Goal: Task Accomplishment & Management: Use online tool/utility

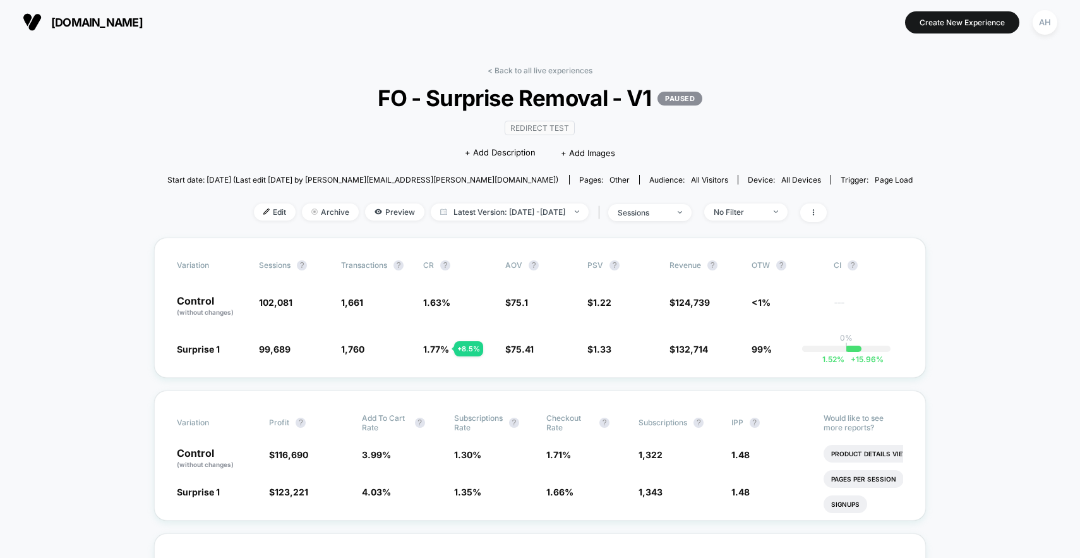
click at [503, 73] on link "< Back to all live experiences" at bounding box center [540, 70] width 105 height 9
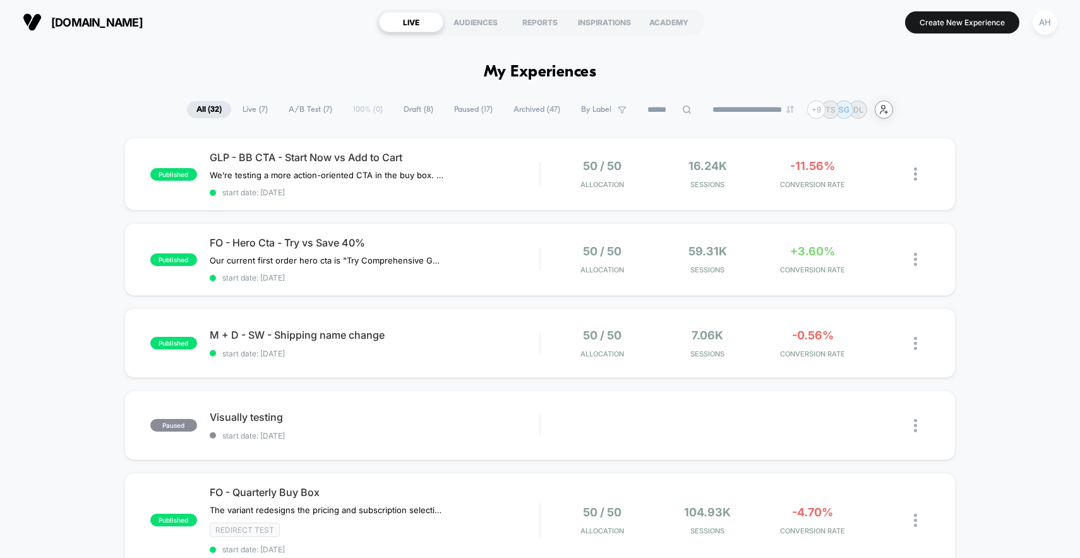
click at [889, 107] on icon "user-plus-alt-1-svgrepo-com" at bounding box center [883, 109] width 9 height 9
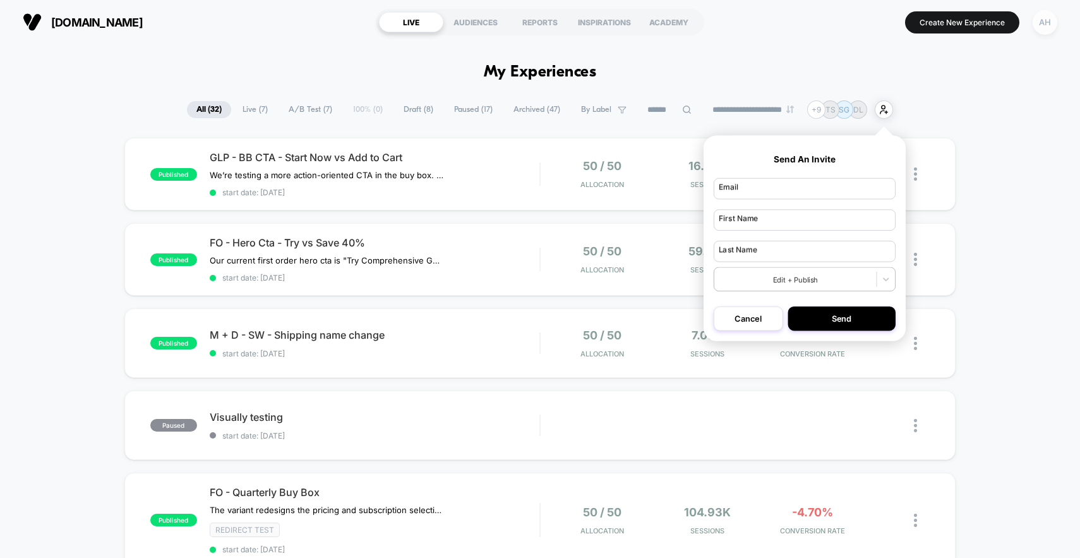
click at [1050, 27] on div "AH" at bounding box center [1045, 22] width 25 height 25
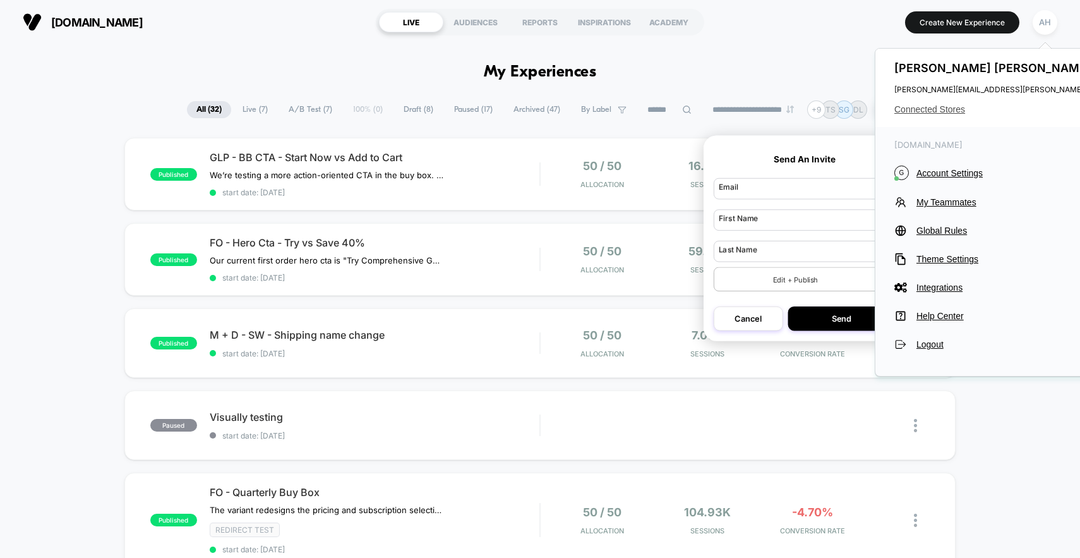
click at [958, 107] on span "Connected Stores" at bounding box center [1019, 109] width 251 height 10
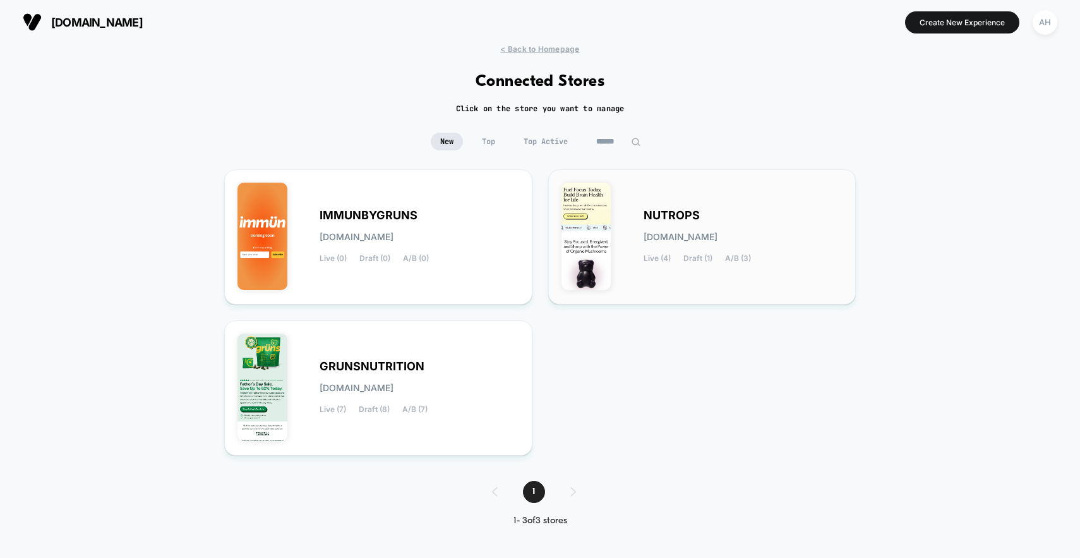
click at [714, 241] on span "nutrops.myshopify.com" at bounding box center [681, 236] width 74 height 9
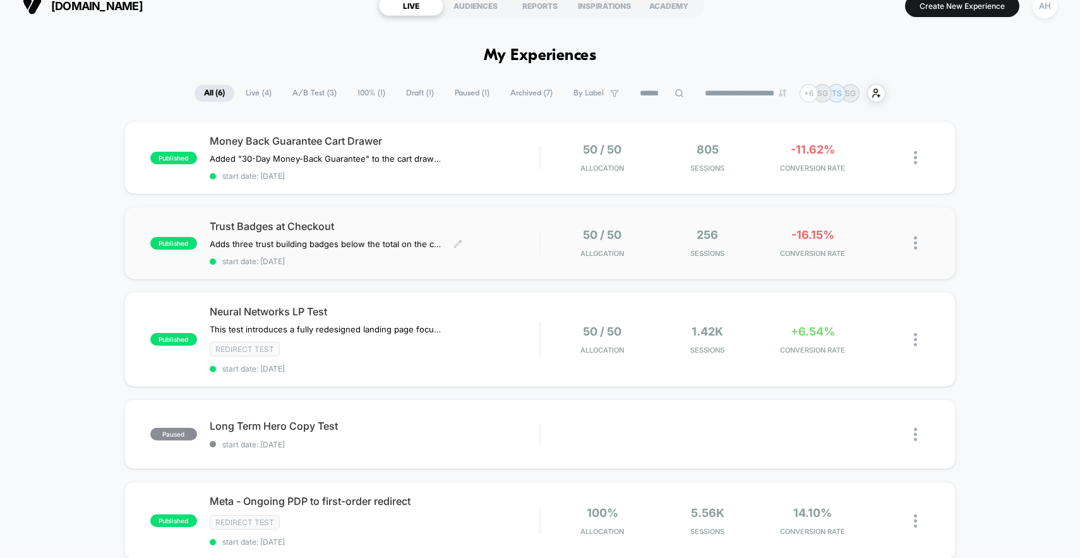
scroll to position [14, 0]
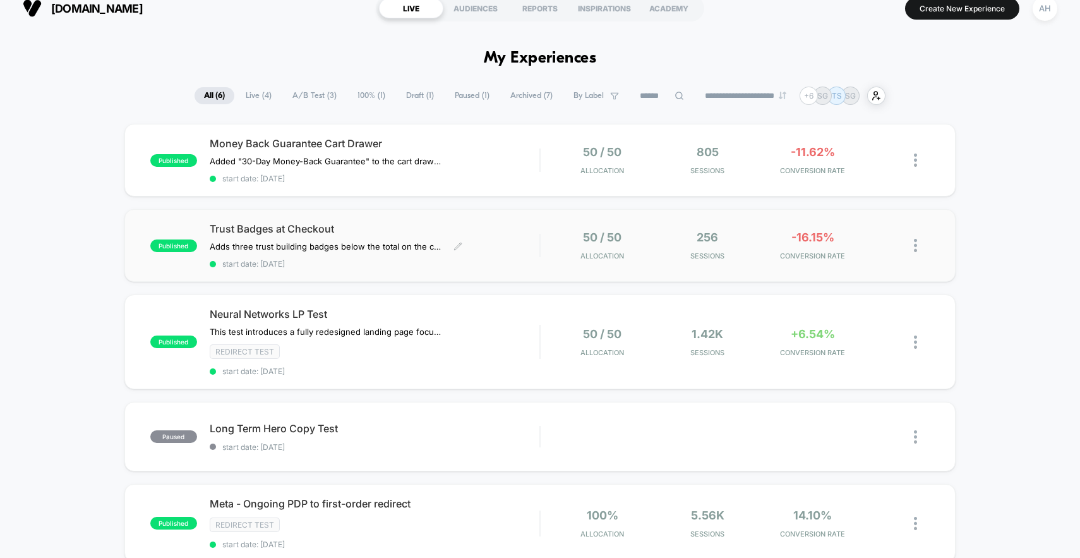
click at [527, 239] on div "Trust Badges at Checkout Adds three trust building badges below the total on th…" at bounding box center [375, 245] width 330 height 46
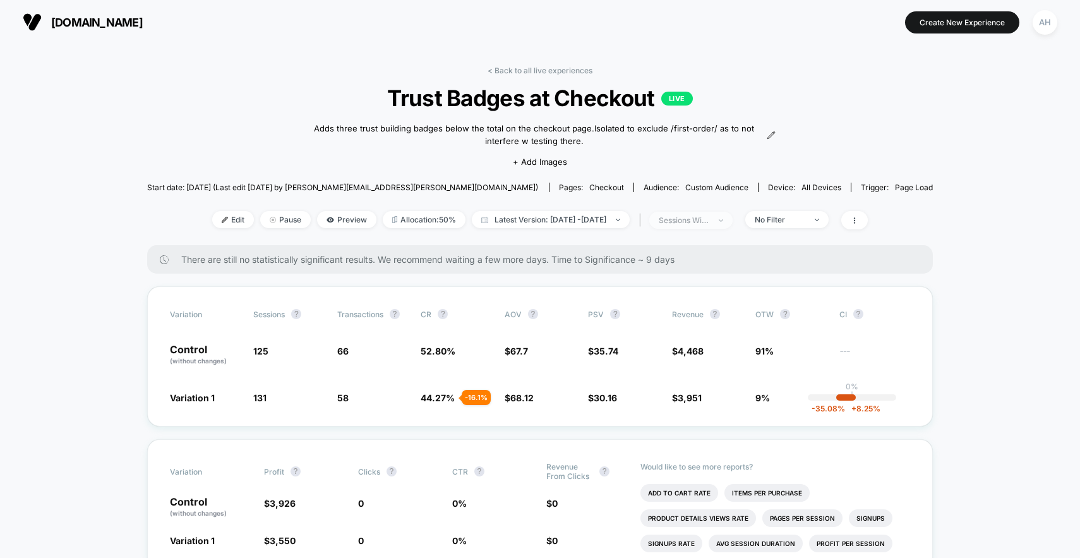
click at [733, 213] on span "sessions with impression" at bounding box center [690, 220] width 83 height 17
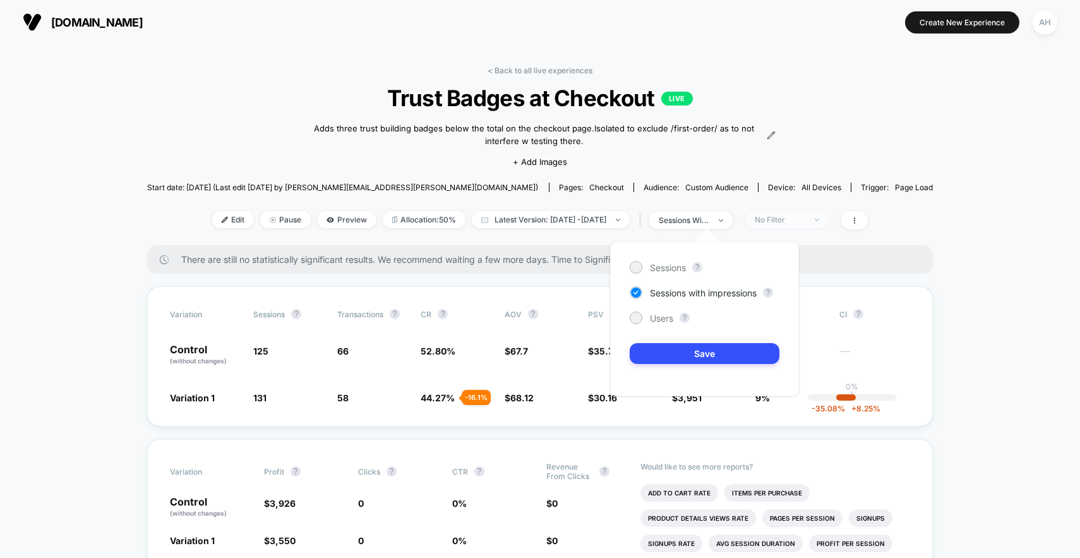
click at [816, 225] on span "No Filter" at bounding box center [786, 219] width 83 height 17
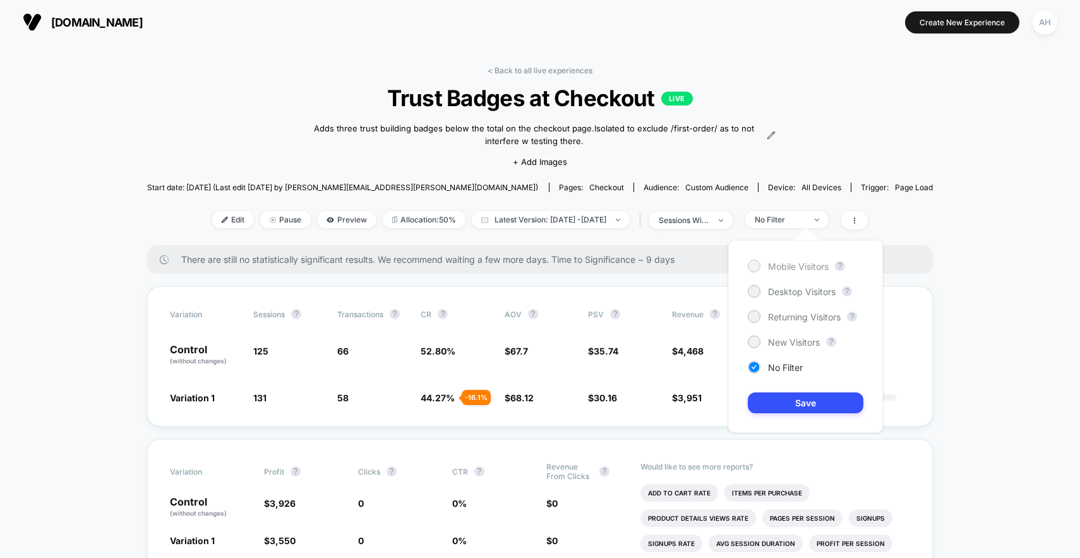
click at [791, 268] on span "Mobile Visitors" at bounding box center [798, 266] width 61 height 11
click at [799, 394] on button "Save" at bounding box center [806, 402] width 116 height 21
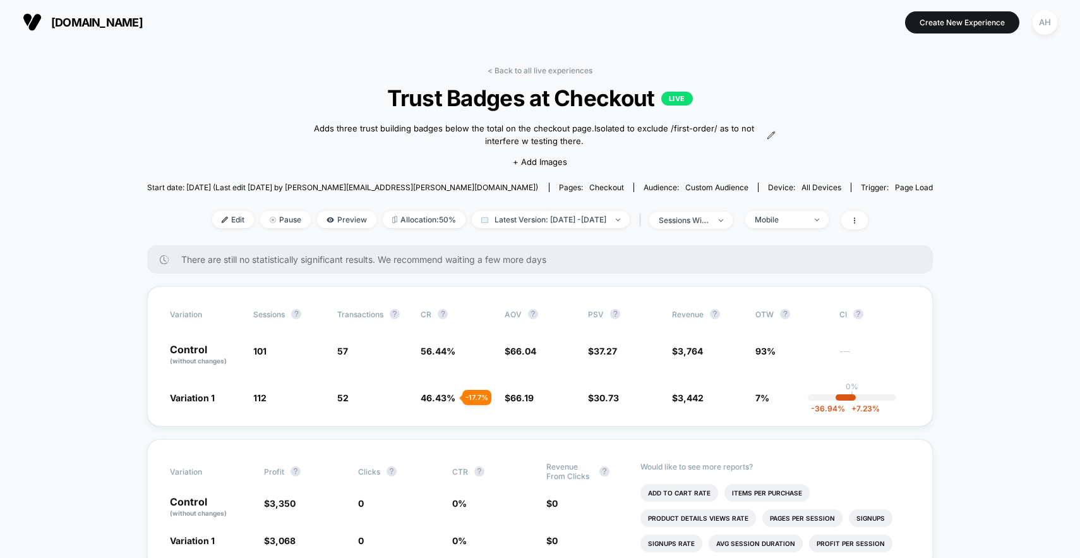
click at [528, 70] on link "< Back to all live experiences" at bounding box center [540, 70] width 105 height 9
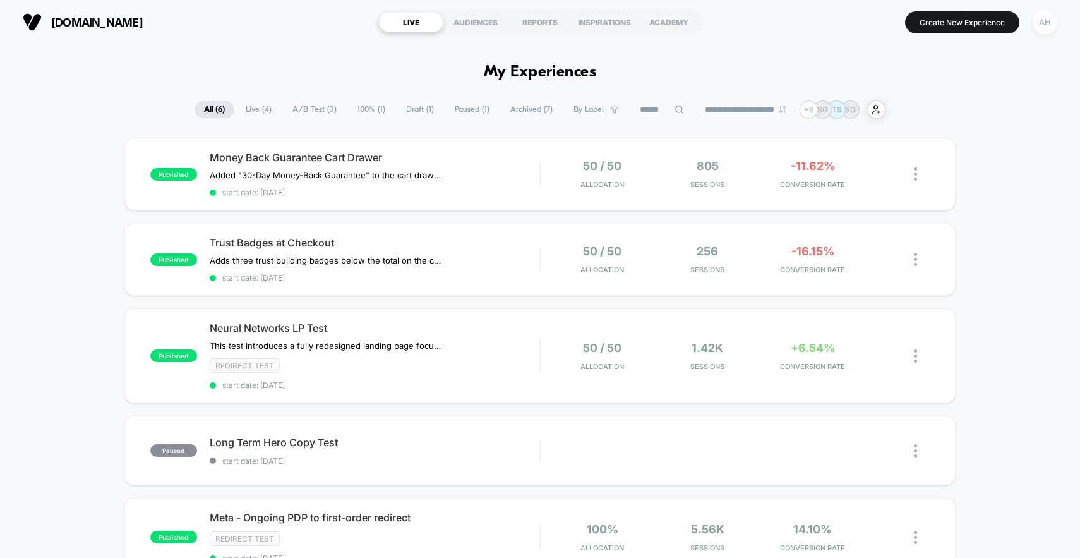
click at [1039, 21] on div "AH" at bounding box center [1045, 22] width 25 height 25
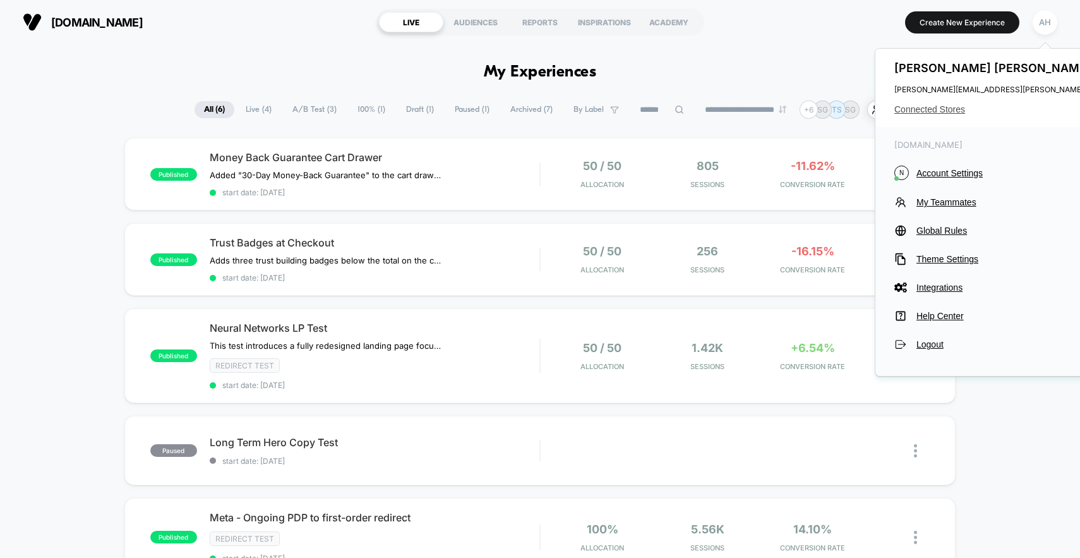
click at [940, 105] on span "Connected Stores" at bounding box center [1019, 109] width 251 height 10
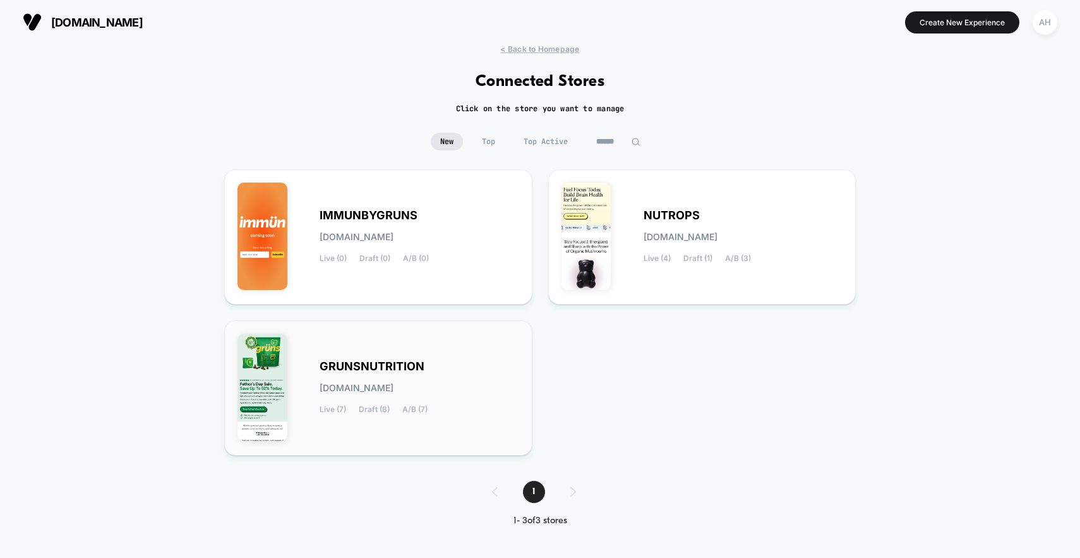
click at [425, 342] on div "GRUNSNUTRITION grunsnutrition.myshopify.com Live (7) Draft (8) A/B (7)" at bounding box center [378, 387] width 282 height 109
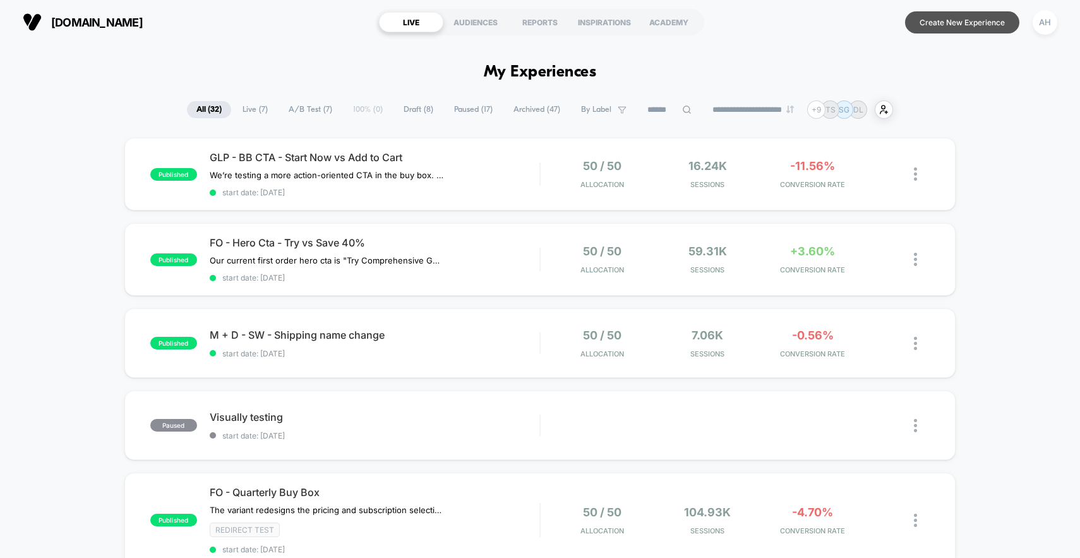
click at [944, 27] on button "Create New Experience" at bounding box center [962, 22] width 114 height 22
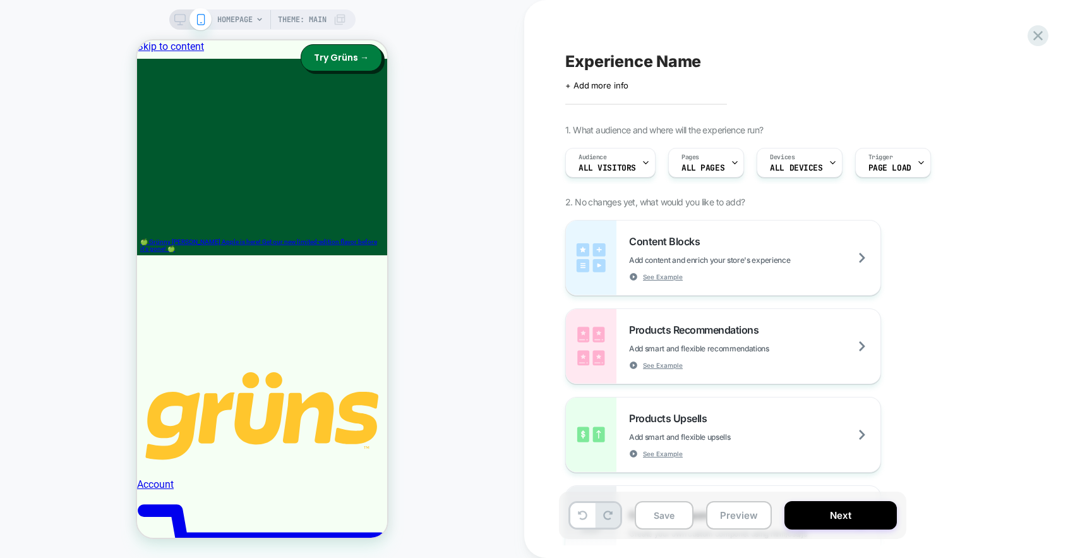
click at [231, 20] on span "HOMEPAGE" at bounding box center [234, 19] width 35 height 20
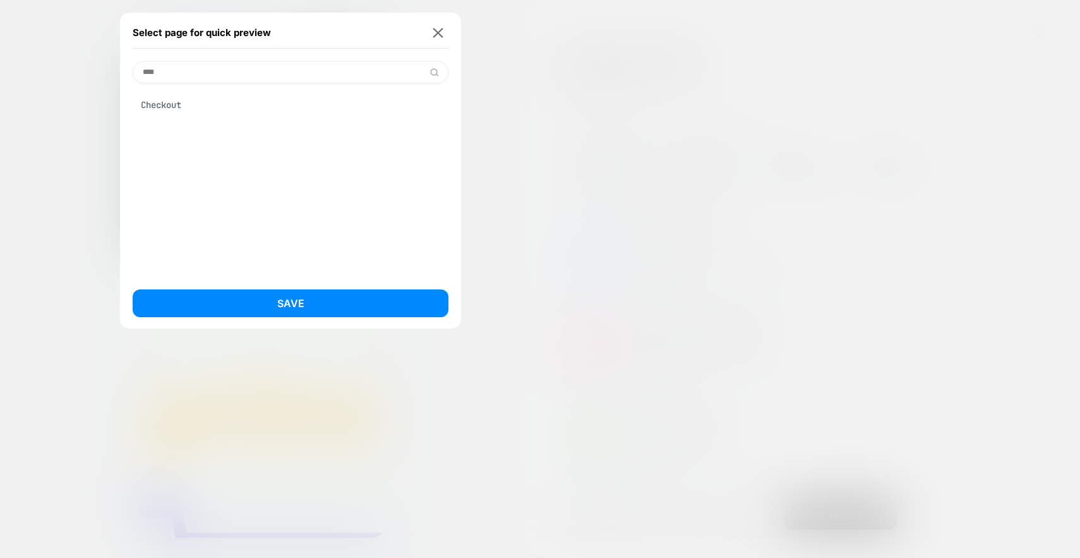
type input "****"
click at [248, 103] on div "Checkout" at bounding box center [291, 105] width 316 height 24
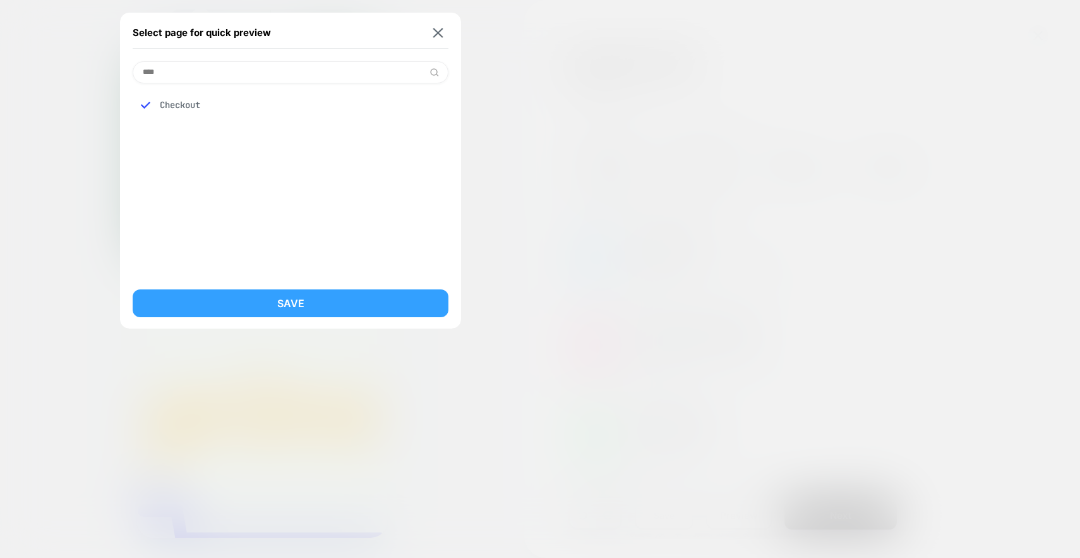
click at [306, 305] on button "Save" at bounding box center [291, 303] width 316 height 28
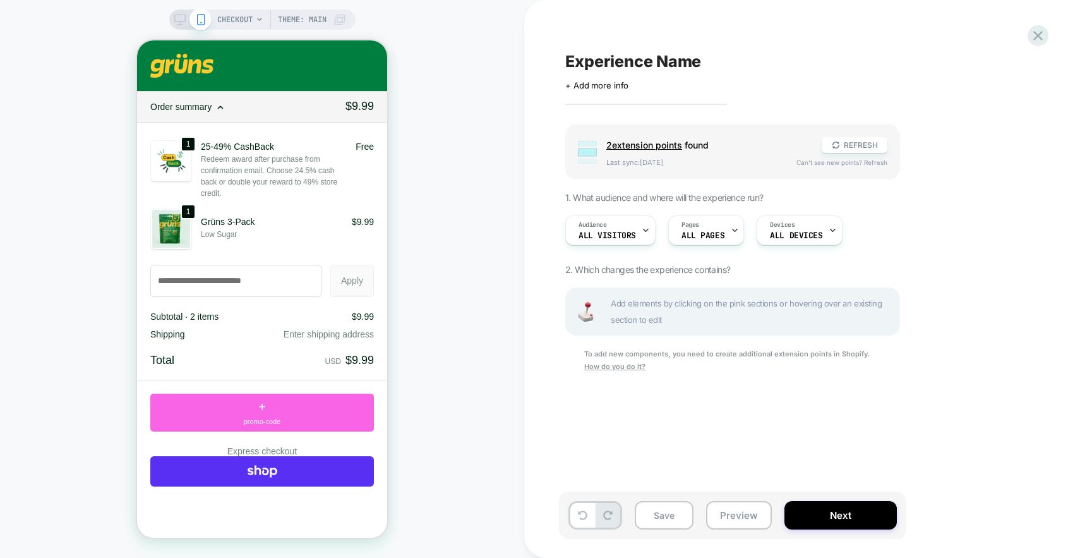
scroll to position [293, 0]
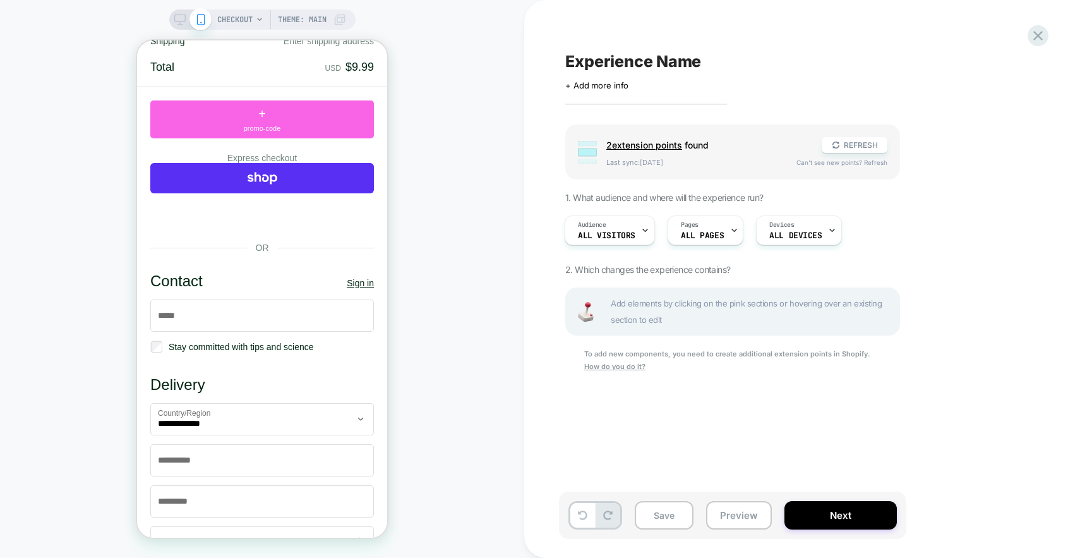
click at [180, 20] on icon at bounding box center [179, 19] width 11 height 11
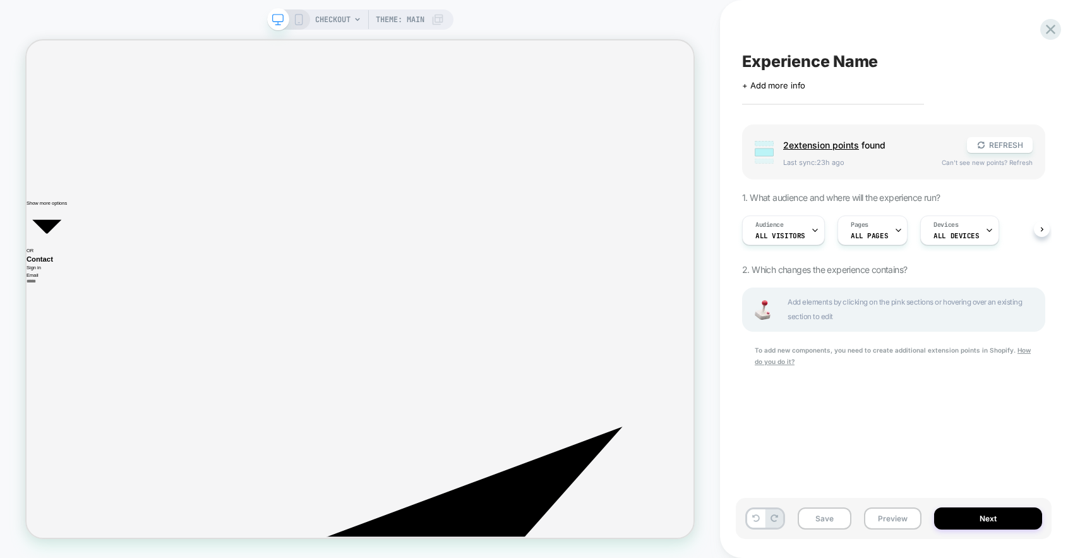
scroll to position [0, 1]
click at [993, 141] on button "REFRESH" at bounding box center [1000, 145] width 66 height 16
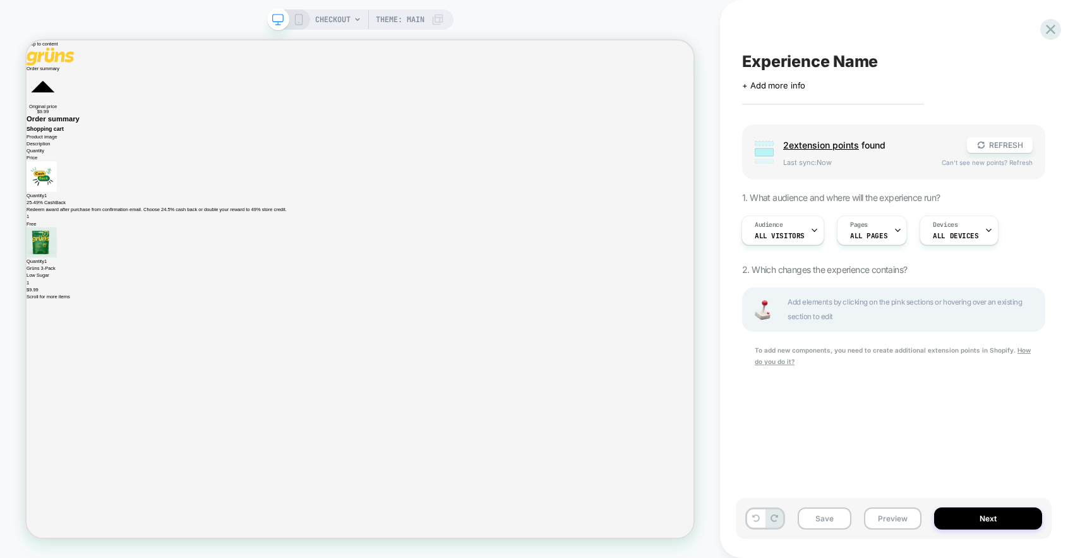
scroll to position [0, 1]
click at [299, 20] on icon at bounding box center [298, 19] width 11 height 11
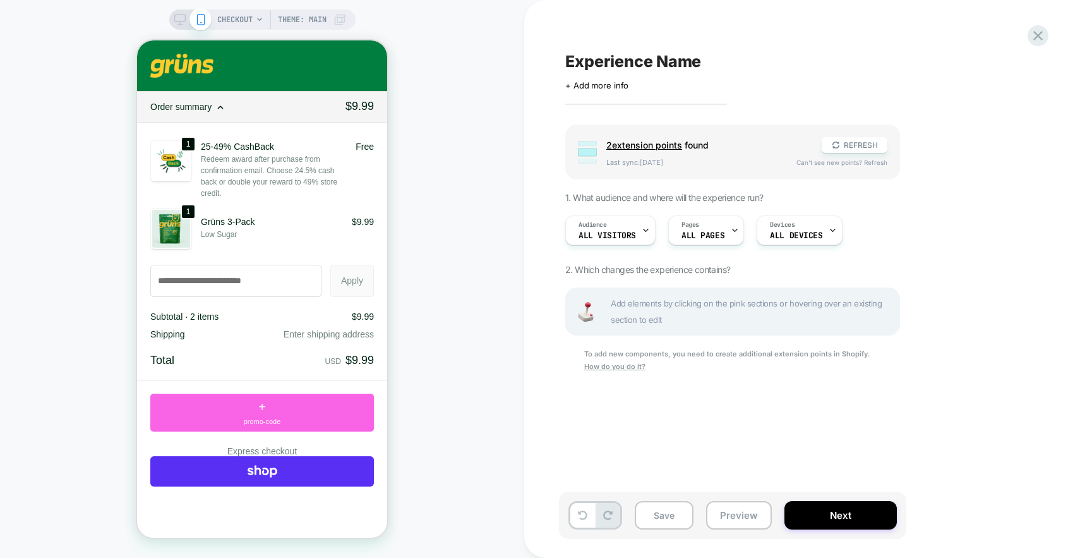
scroll to position [0, 1]
click at [180, 17] on icon at bounding box center [179, 19] width 11 height 11
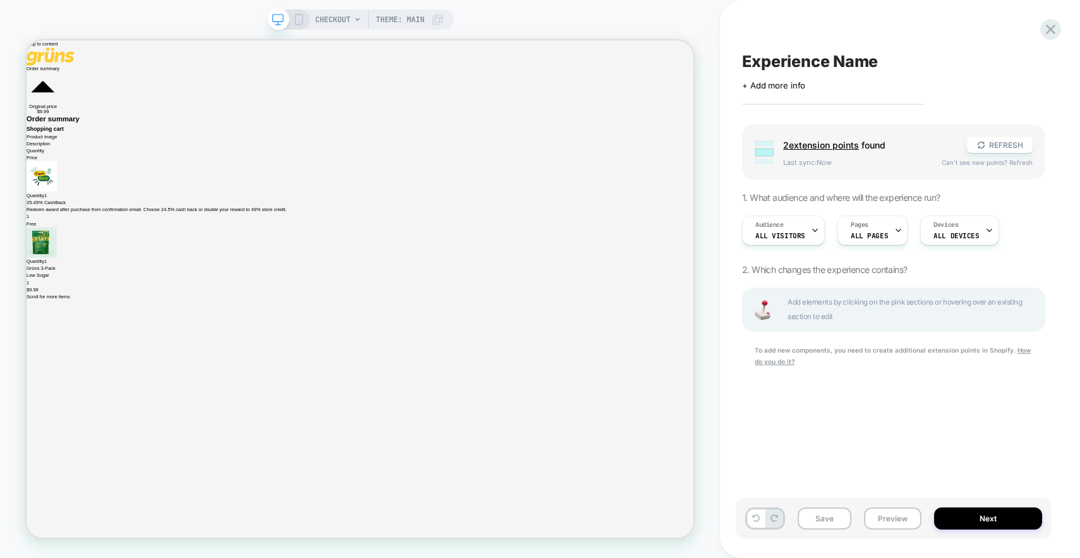
scroll to position [0, 1]
click at [1057, 30] on icon at bounding box center [1050, 29] width 17 height 17
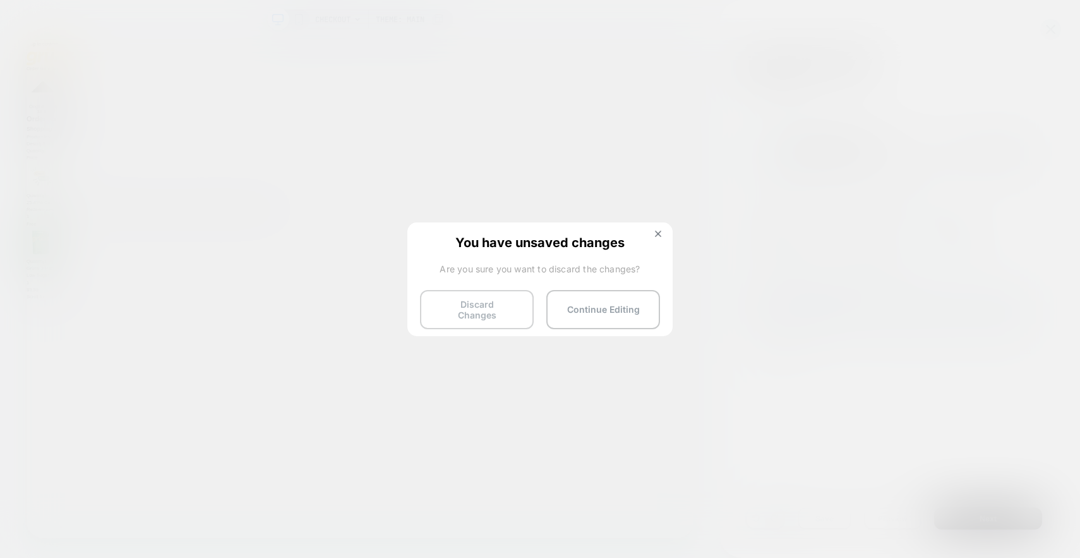
click at [490, 308] on button "Discard Changes" at bounding box center [477, 309] width 114 height 39
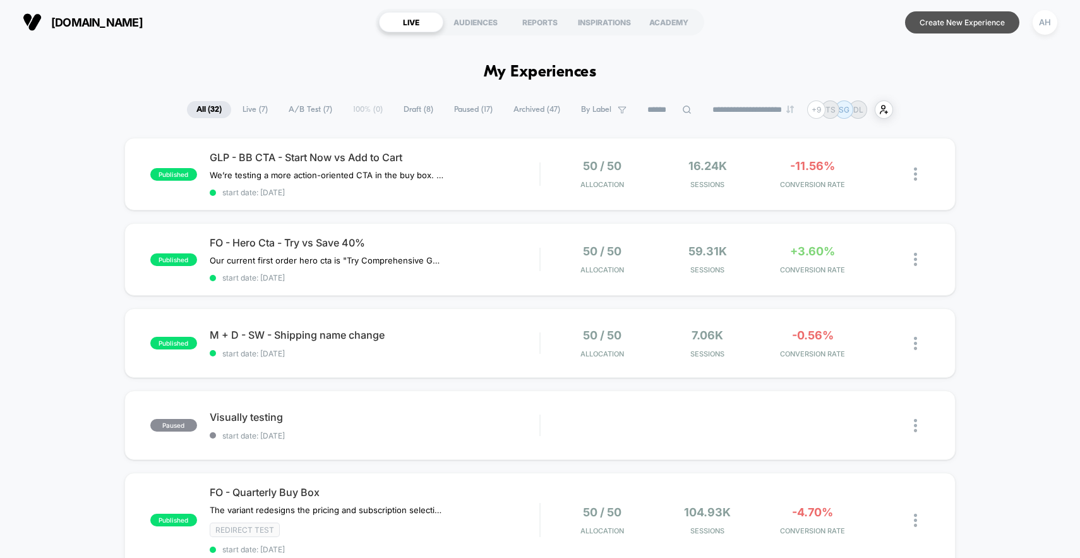
click at [937, 23] on button "Create New Experience" at bounding box center [962, 22] width 114 height 22
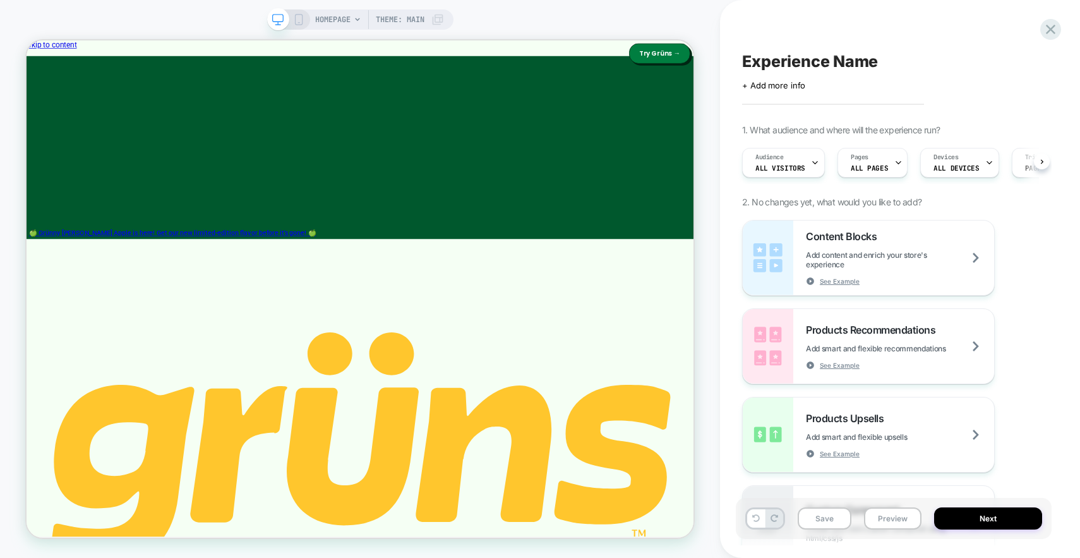
scroll to position [0, 1]
click at [347, 19] on span "HOMEPAGE" at bounding box center [332, 19] width 35 height 20
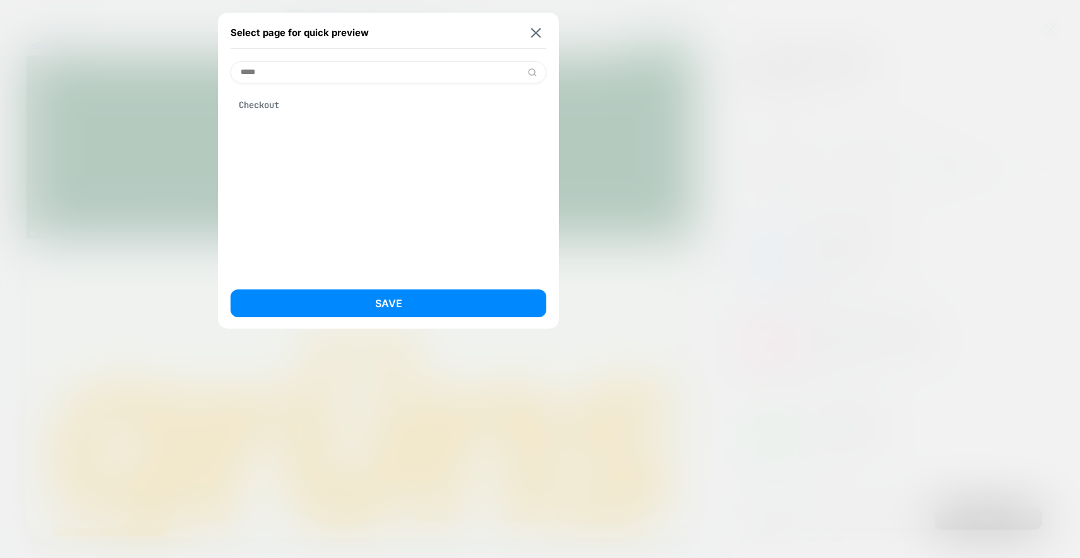
type input "*****"
click at [279, 109] on div "Checkout" at bounding box center [389, 105] width 316 height 24
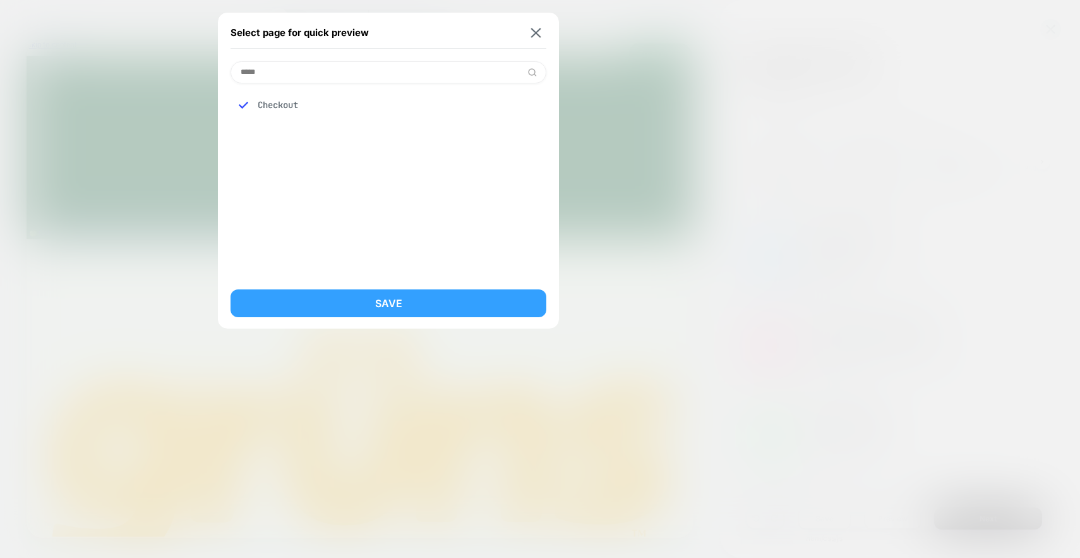
click at [359, 297] on button "Save" at bounding box center [389, 303] width 316 height 28
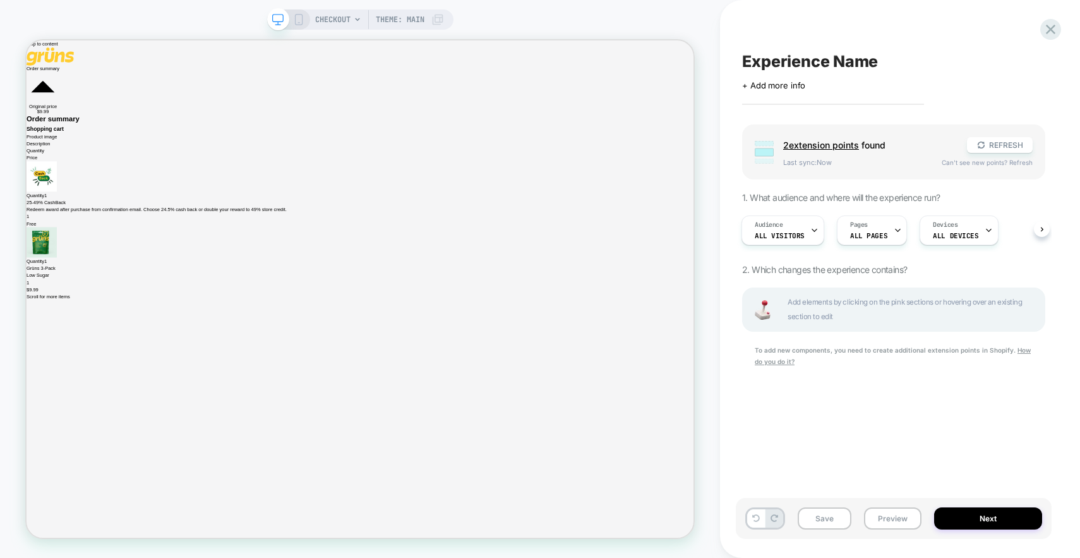
scroll to position [0, 1]
click at [995, 145] on button "REFRESH" at bounding box center [1000, 145] width 66 height 16
click at [303, 19] on div "CHECKOUT Theme: MAIN" at bounding box center [360, 19] width 186 height 20
click at [296, 19] on icon at bounding box center [298, 19] width 11 height 11
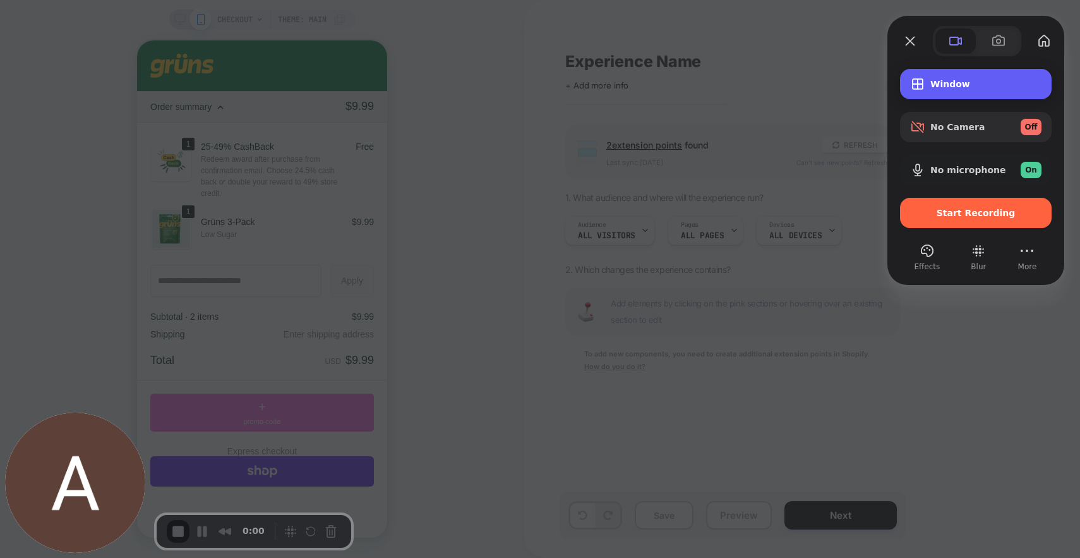
click at [966, 95] on div "Window" at bounding box center [976, 84] width 152 height 30
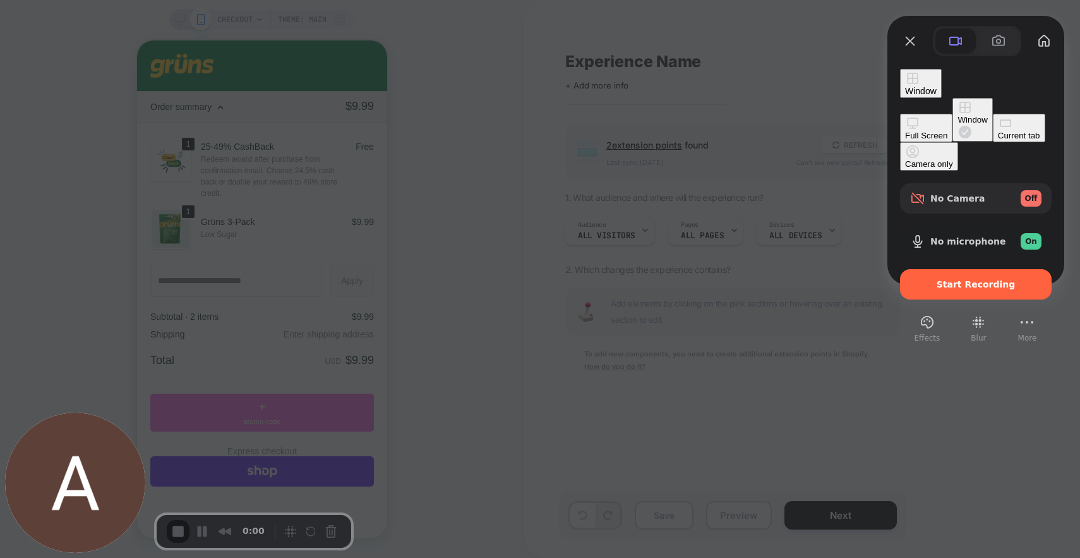
click at [998, 140] on div "Current tab" at bounding box center [1019, 135] width 42 height 9
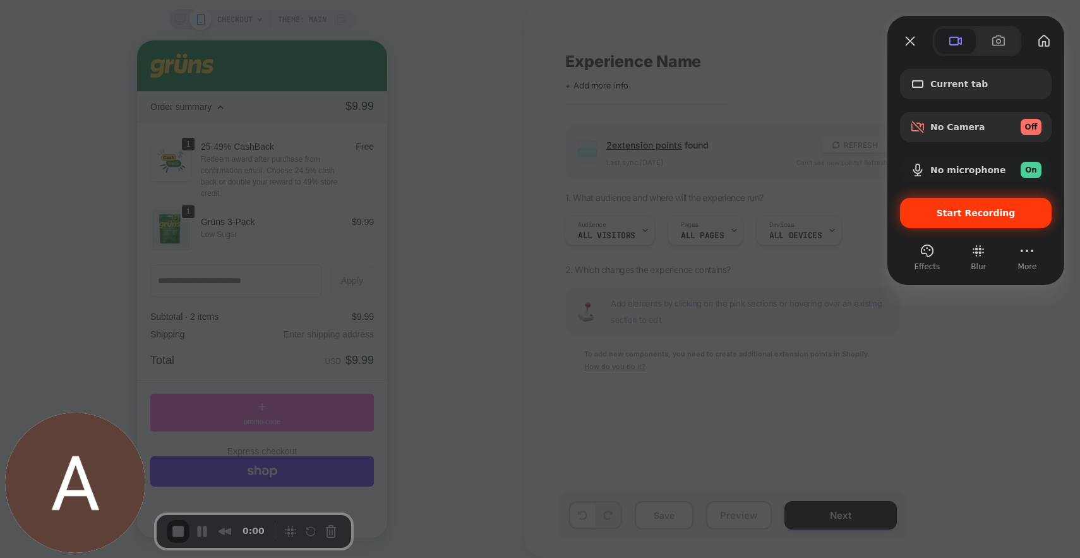
click at [983, 217] on span "Start Recording" at bounding box center [976, 213] width 79 height 10
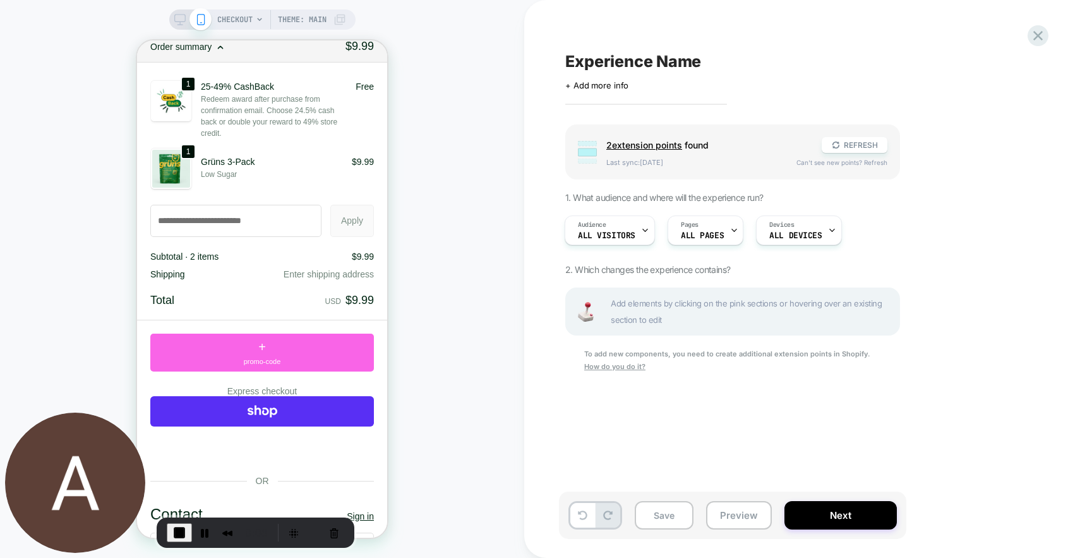
scroll to position [75, 0]
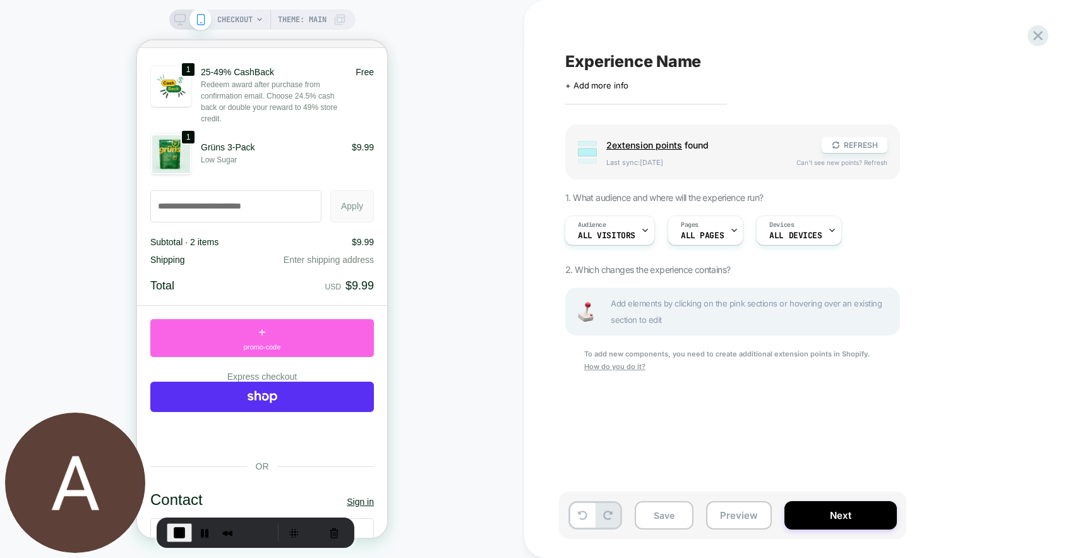
click at [239, 23] on span "CHECKOUT" at bounding box center [234, 19] width 35 height 20
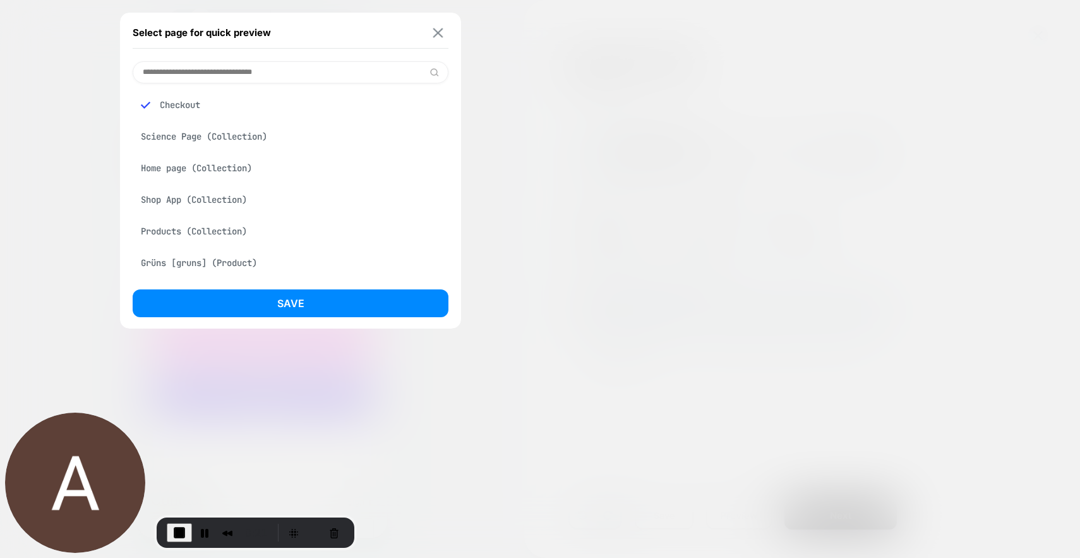
click at [437, 32] on img at bounding box center [438, 32] width 10 height 9
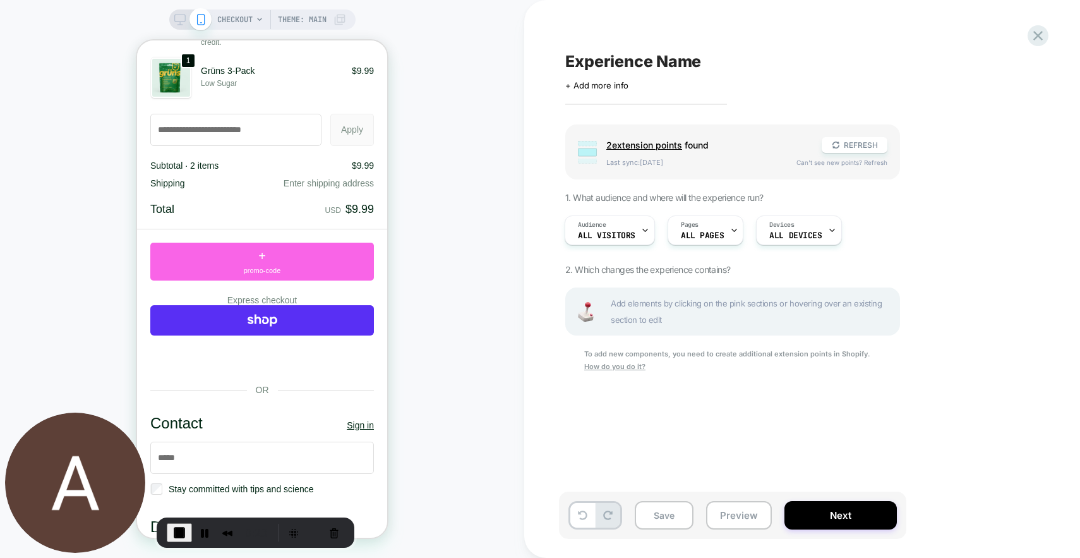
scroll to position [150, 0]
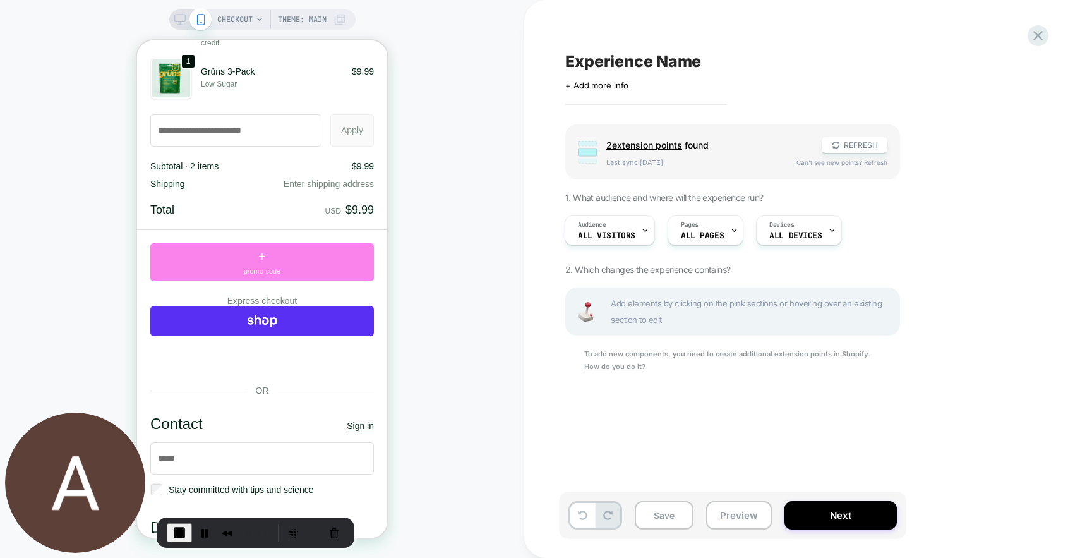
click at [266, 266] on div "+ promo-code" at bounding box center [262, 262] width 224 height 38
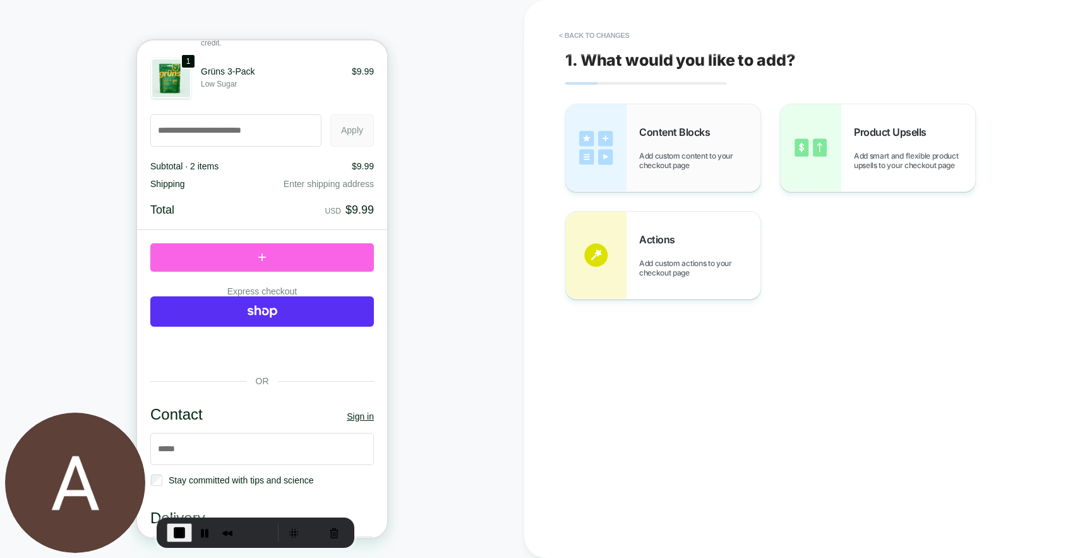
click at [713, 155] on span "Add custom content to your checkout page" at bounding box center [699, 160] width 121 height 19
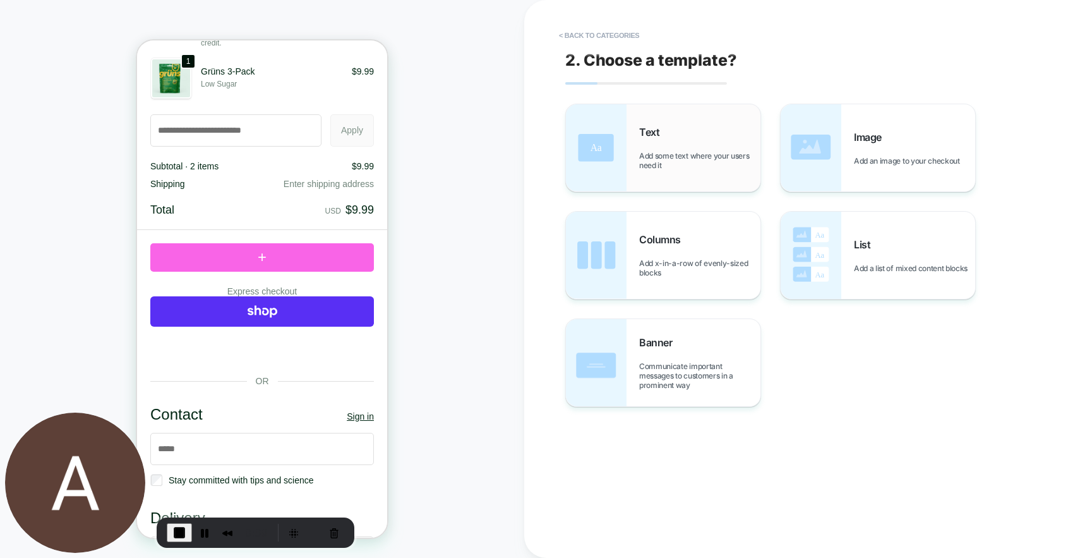
click at [691, 148] on div "Text Add some text where your users need it" at bounding box center [699, 148] width 121 height 44
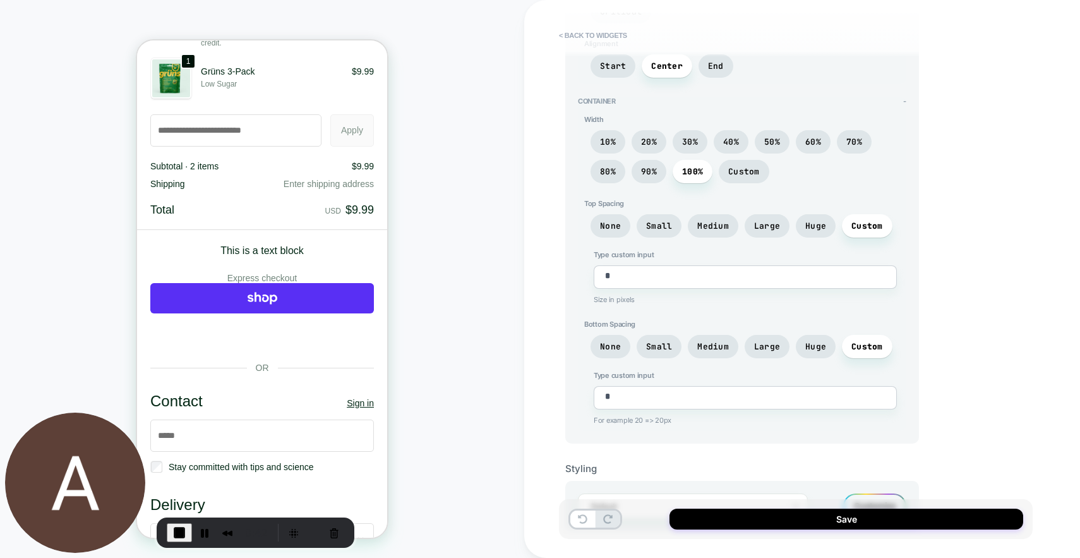
scroll to position [0, 0]
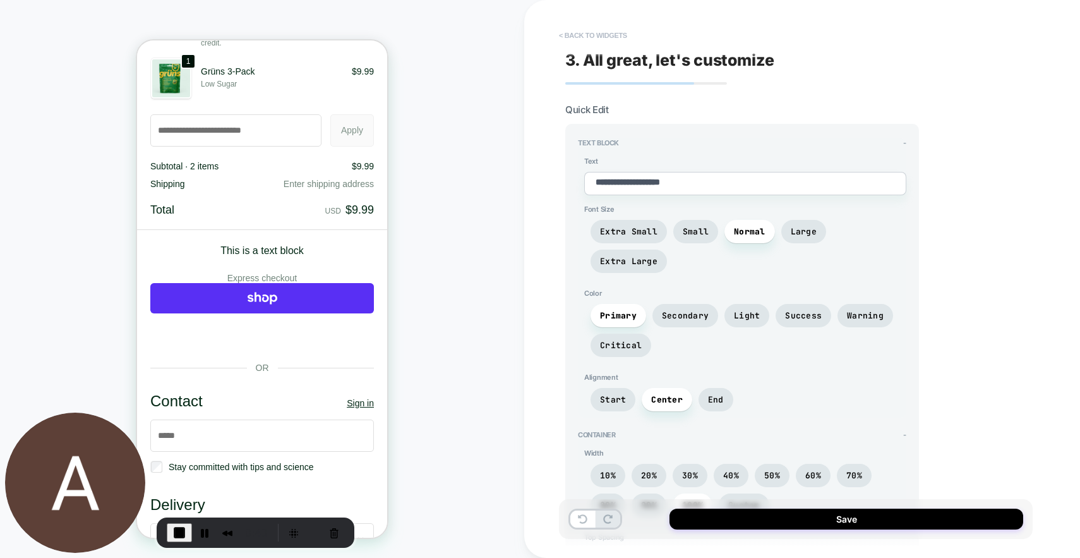
click at [607, 30] on button "< Back to widgets" at bounding box center [593, 35] width 81 height 20
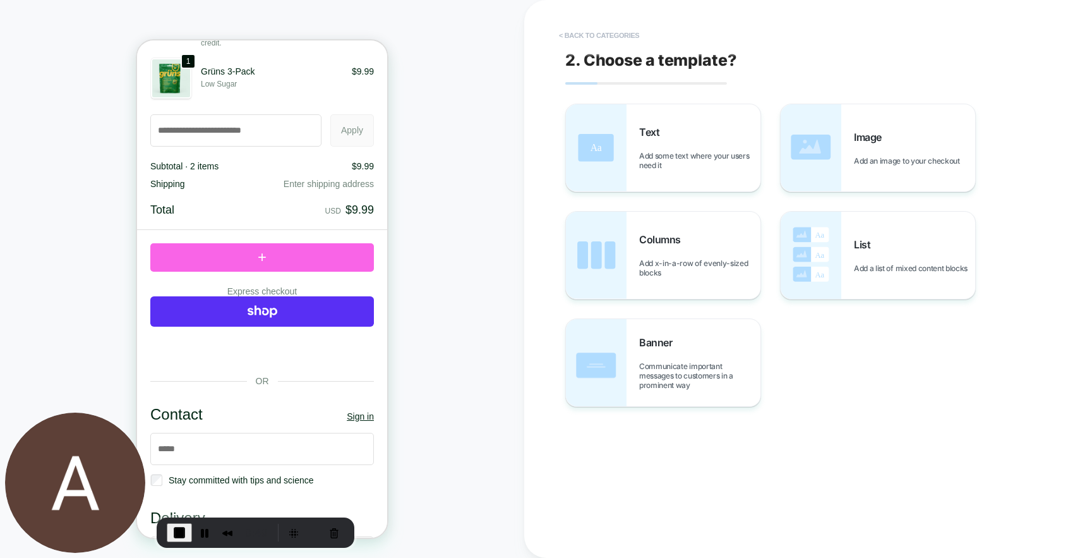
click at [627, 39] on button "< Back to categories" at bounding box center [599, 35] width 93 height 20
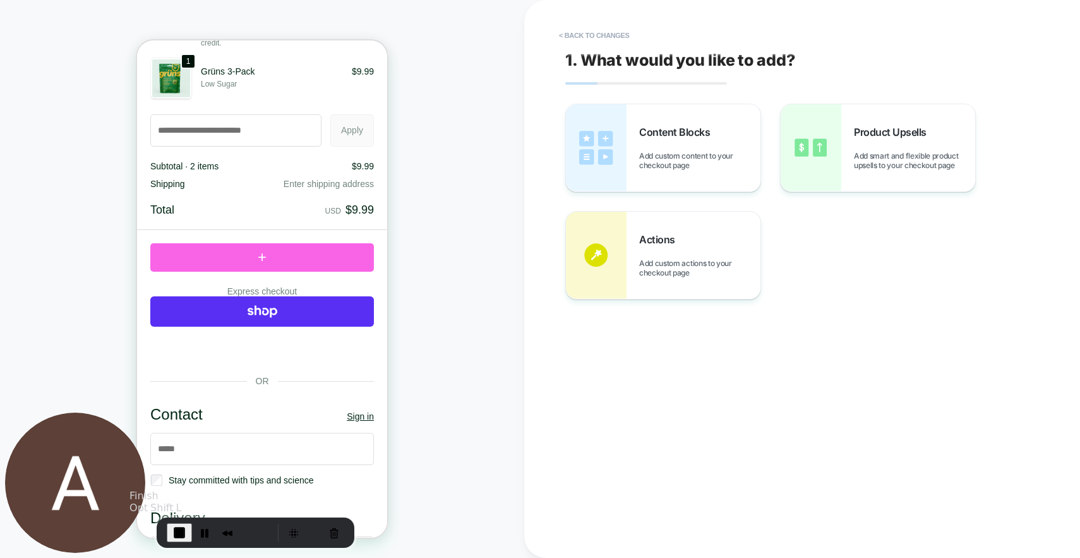
click at [180, 532] on span "End Recording" at bounding box center [179, 532] width 15 height 15
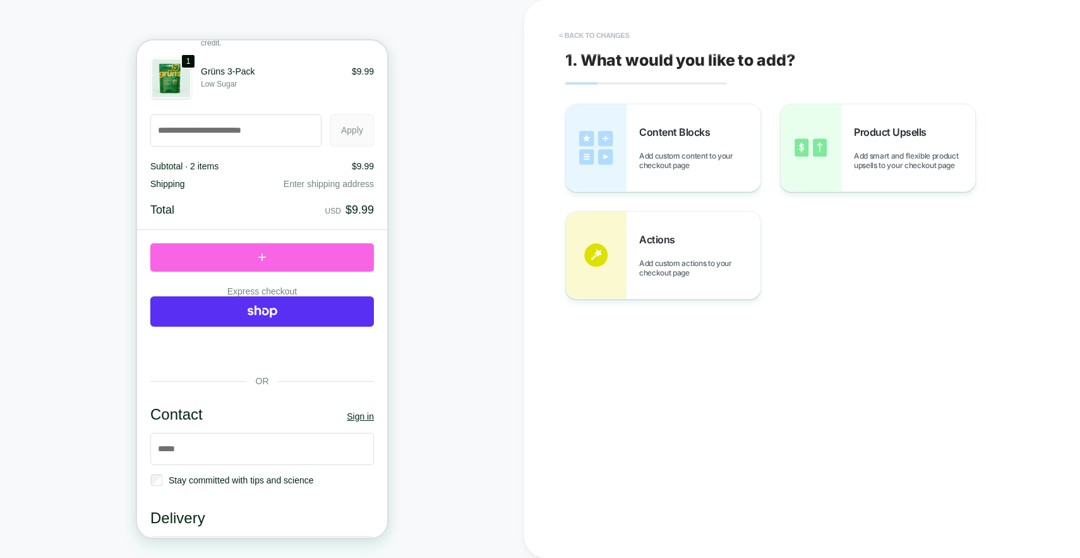
click at [592, 33] on button "< Back to changes" at bounding box center [594, 35] width 83 height 20
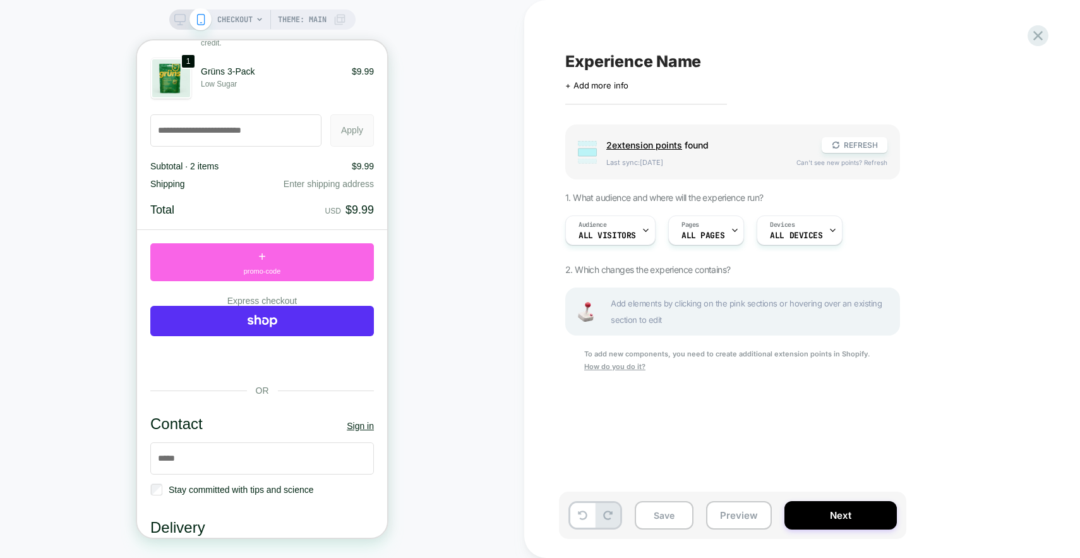
scroll to position [0, 1]
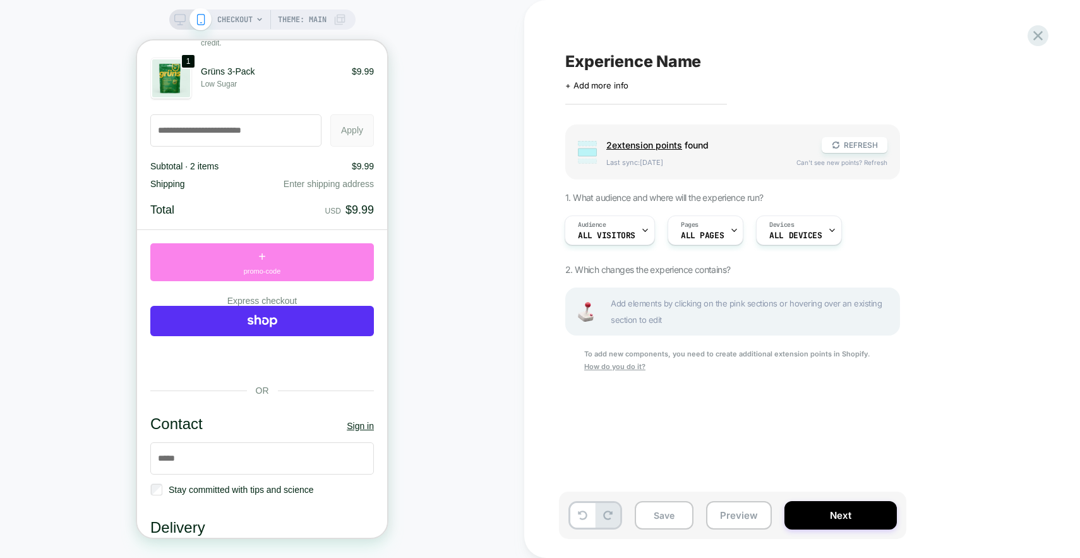
click at [283, 275] on div "+ promo-code" at bounding box center [262, 262] width 224 height 38
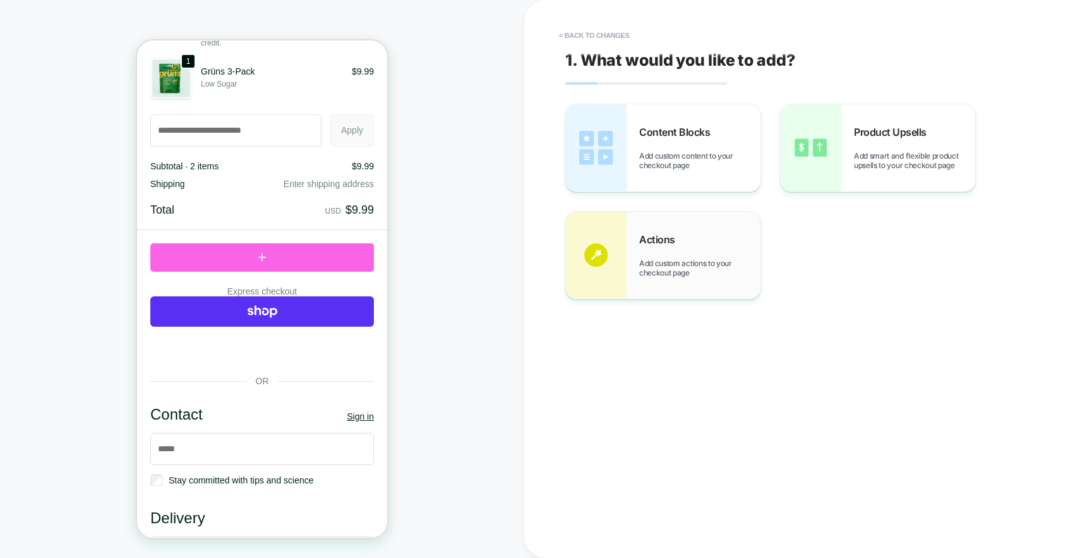
click at [702, 265] on span "Add custom actions to your checkout page" at bounding box center [699, 267] width 121 height 19
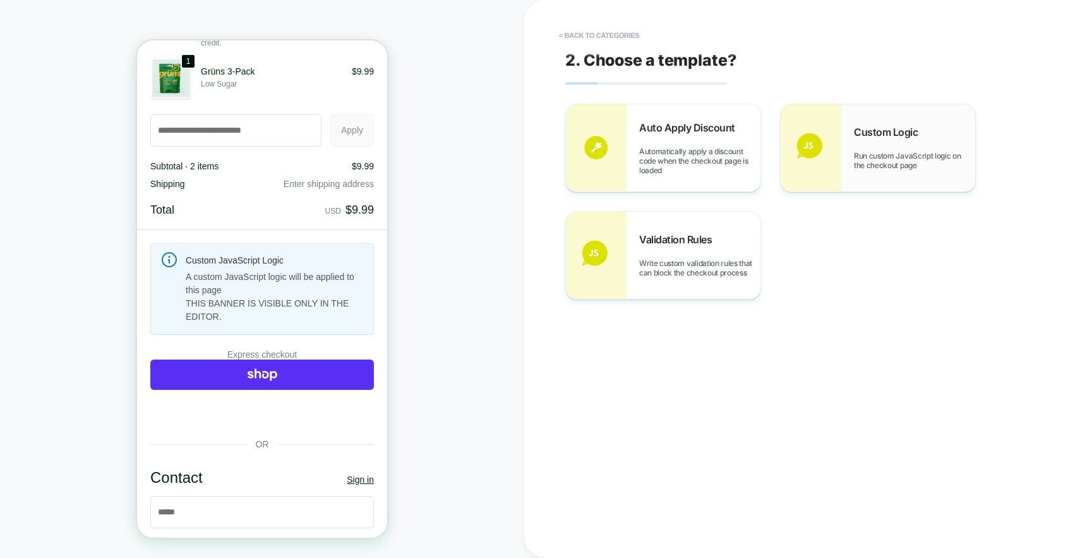
click at [843, 140] on div "Custom Logic Run custom JavaScript logic on the checkout page" at bounding box center [878, 147] width 195 height 87
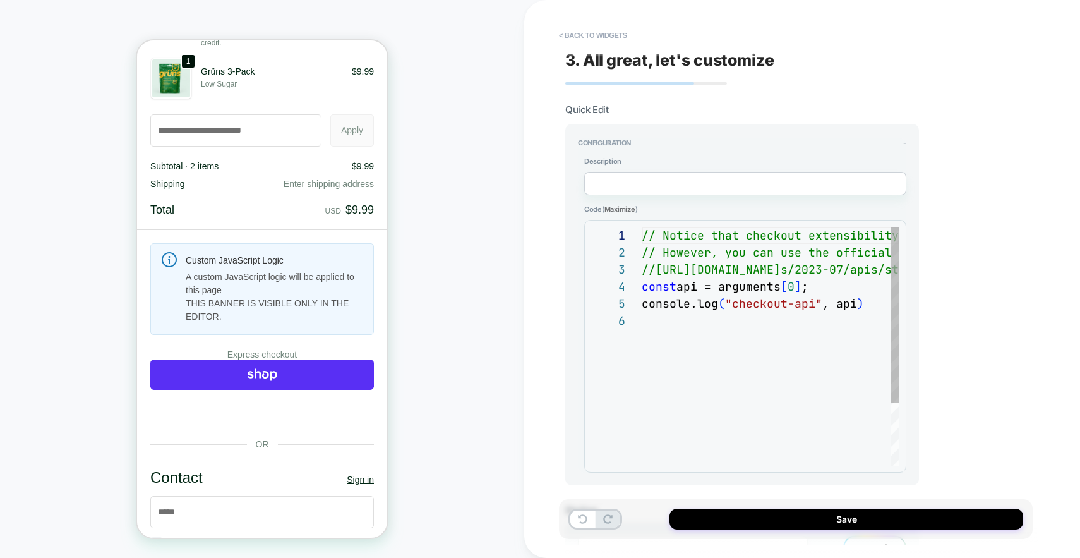
scroll to position [85, 0]
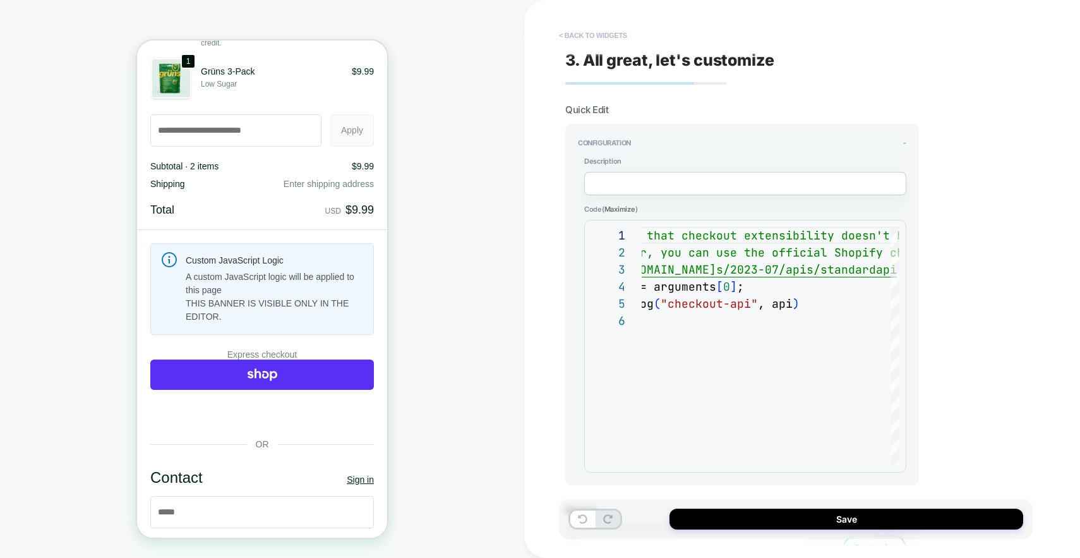
click at [620, 32] on button "< Back to widgets" at bounding box center [593, 35] width 81 height 20
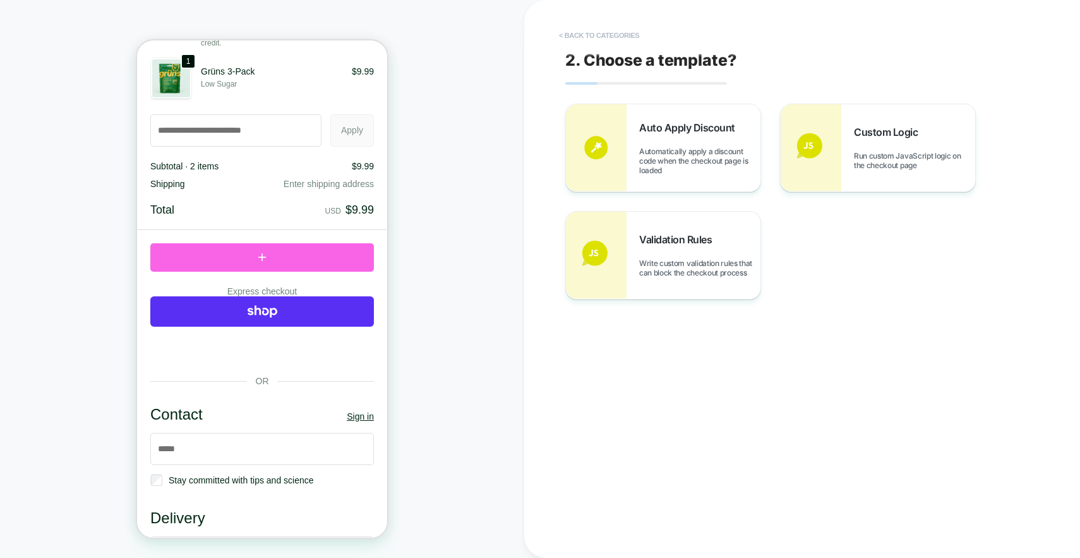
click at [619, 30] on button "< Back to categories" at bounding box center [599, 35] width 93 height 20
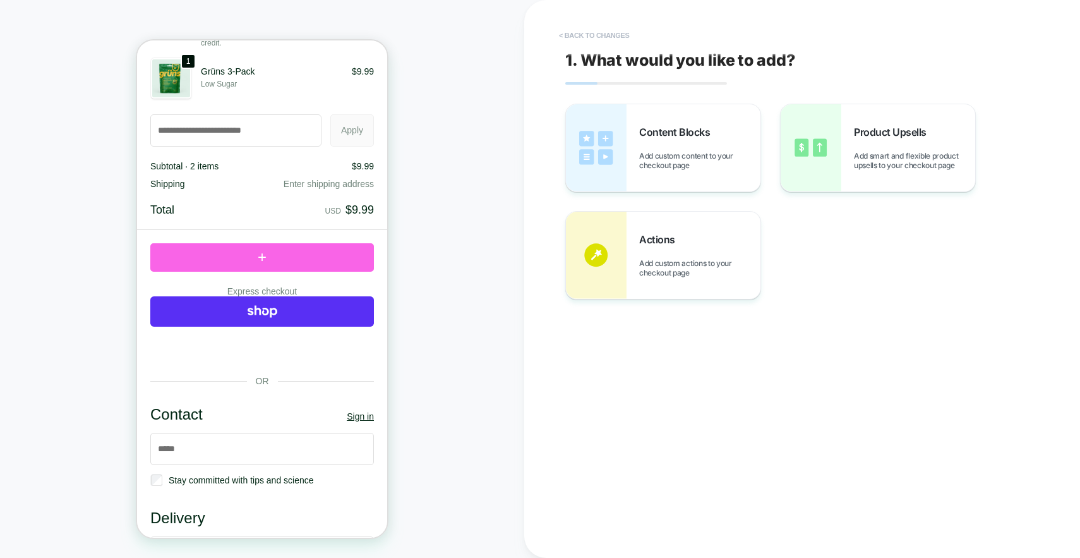
click at [617, 42] on button "< Back to changes" at bounding box center [594, 35] width 83 height 20
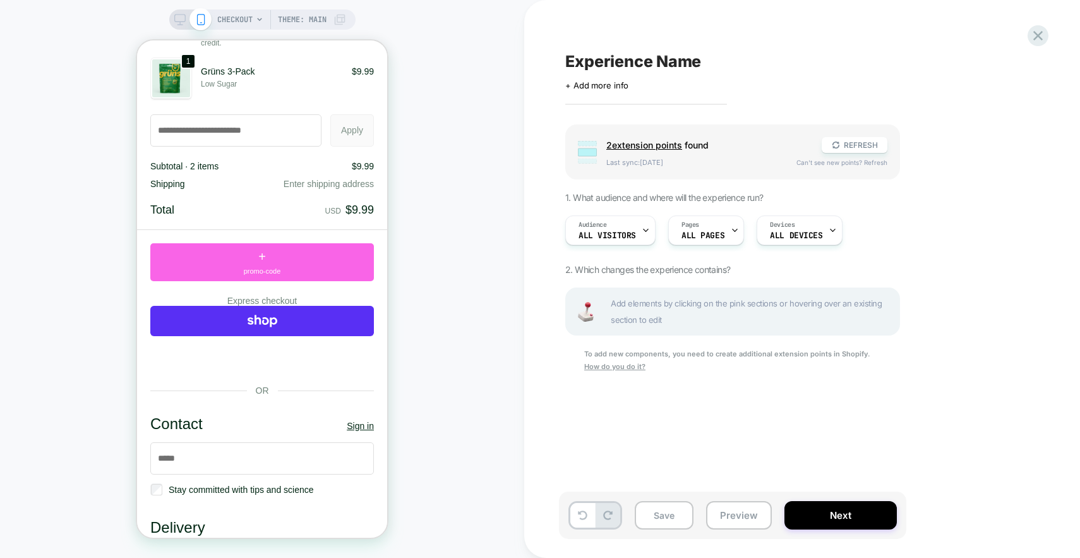
scroll to position [0, 1]
